Goal: Task Accomplishment & Management: Manage account settings

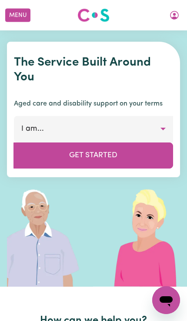
click at [16, 13] on button "Menu" at bounding box center [17, 15] width 25 height 13
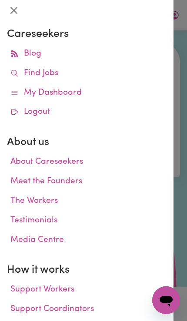
click at [16, 72] on icon at bounding box center [14, 73] width 8 height 8
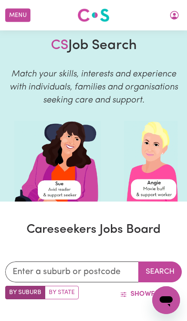
click at [173, 16] on icon "My Account" at bounding box center [174, 15] width 10 height 10
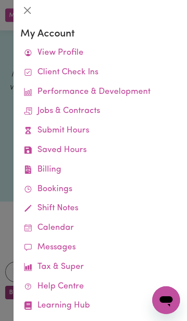
click at [0, 0] on link "Job Reports" at bounding box center [0, 0] width 0 height 0
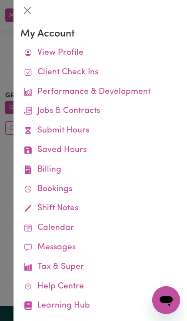
click at [4, 128] on div at bounding box center [93, 160] width 187 height 321
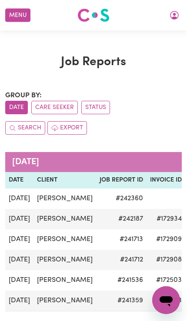
scroll to position [0, -10]
